Goal: Navigation & Orientation: Find specific page/section

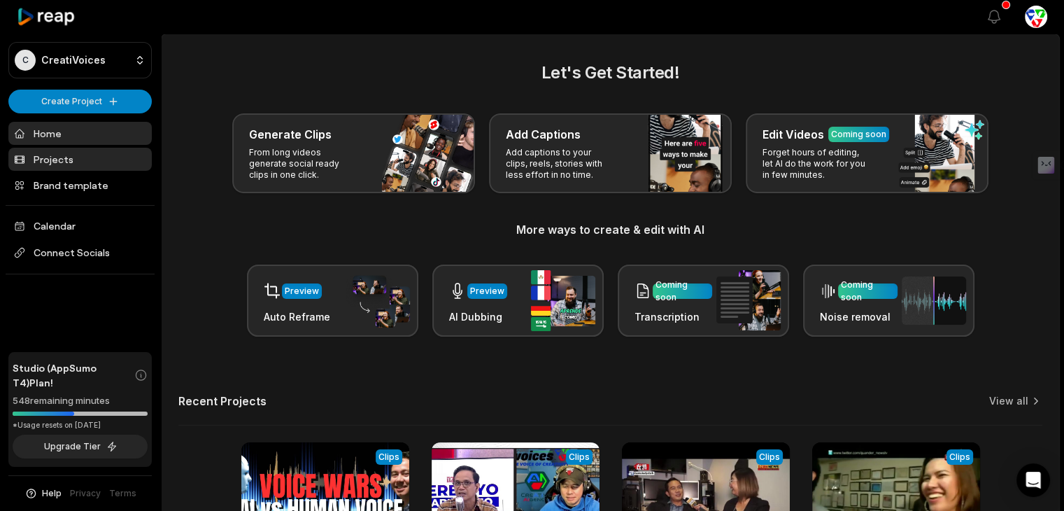
click at [78, 157] on link "Projects" at bounding box center [79, 159] width 143 height 23
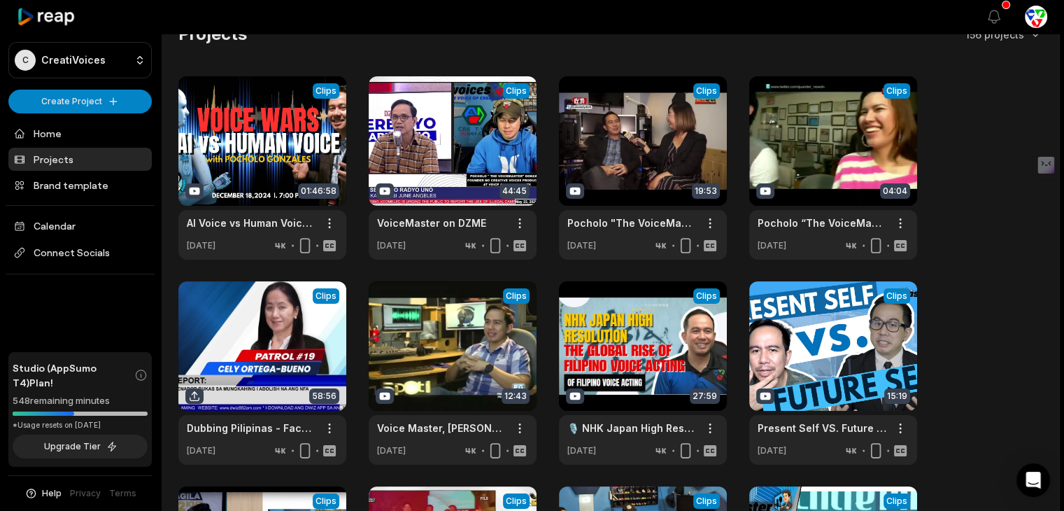
scroll to position [23, 0]
